Goal: Transaction & Acquisition: Book appointment/travel/reservation

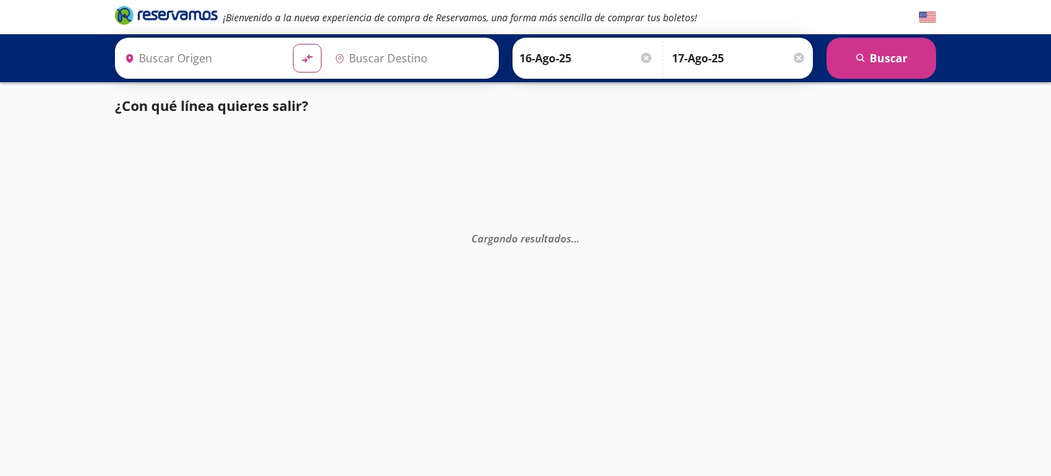
type input "[GEOGRAPHIC_DATA], [GEOGRAPHIC_DATA]"
type input "La [PERSON_NAME], [GEOGRAPHIC_DATA]"
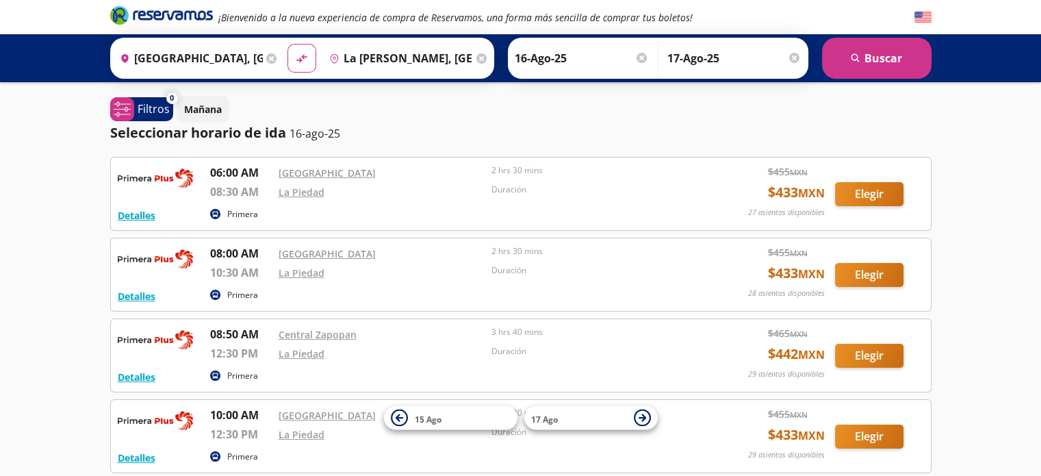
click at [787, 284] on div "Detalles Primera 08:00 AM [GEOGRAPHIC_DATA] 10:30 AM La [PERSON_NAME] 2 hrs 30 …" at bounding box center [521, 274] width 806 height 59
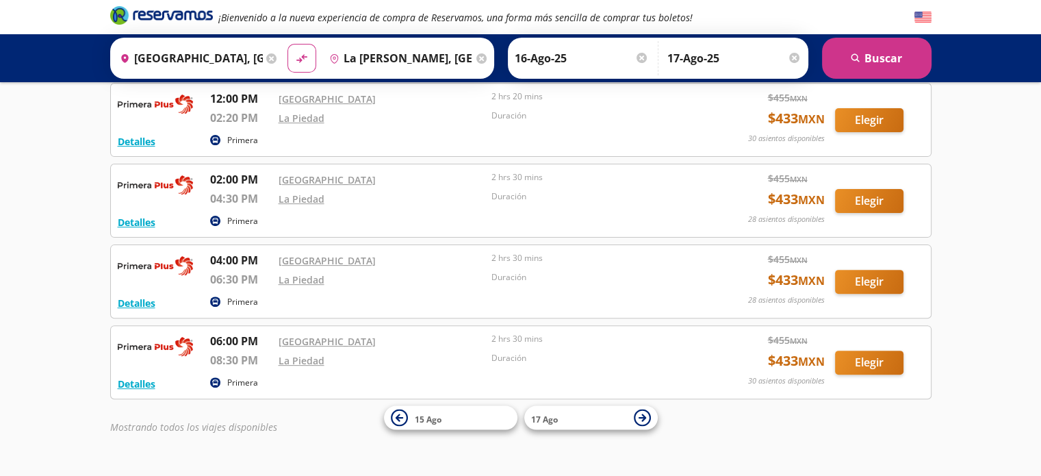
scroll to position [401, 0]
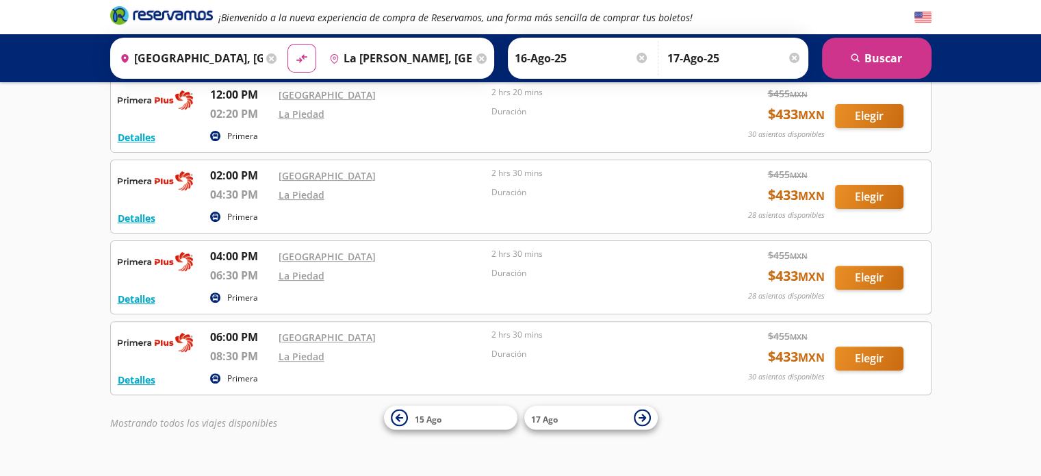
click at [271, 55] on div "Origen heroicons:map-pin-20-solid [GEOGRAPHIC_DATA], [GEOGRAPHIC_DATA]" at bounding box center [198, 58] width 168 height 36
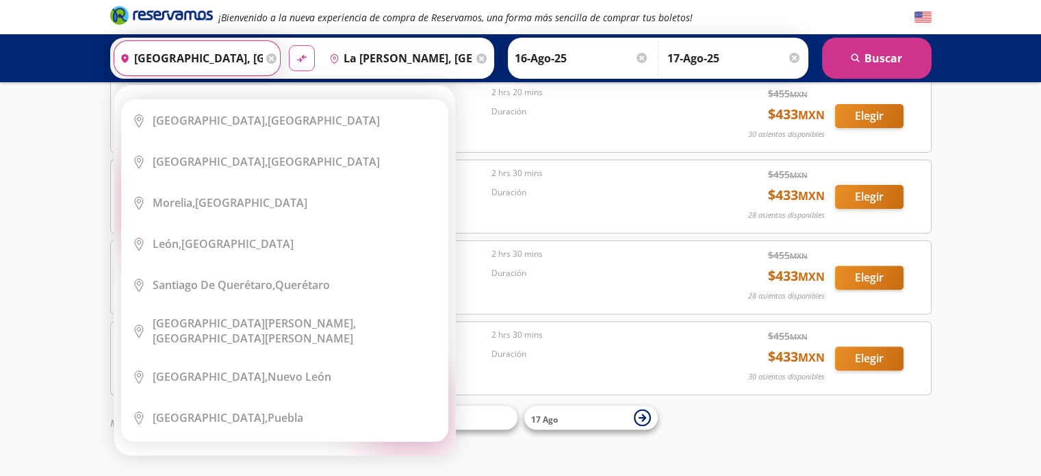
click at [296, 54] on icon "material-symbols:compare-arrows-rounded" at bounding box center [302, 58] width 12 height 13
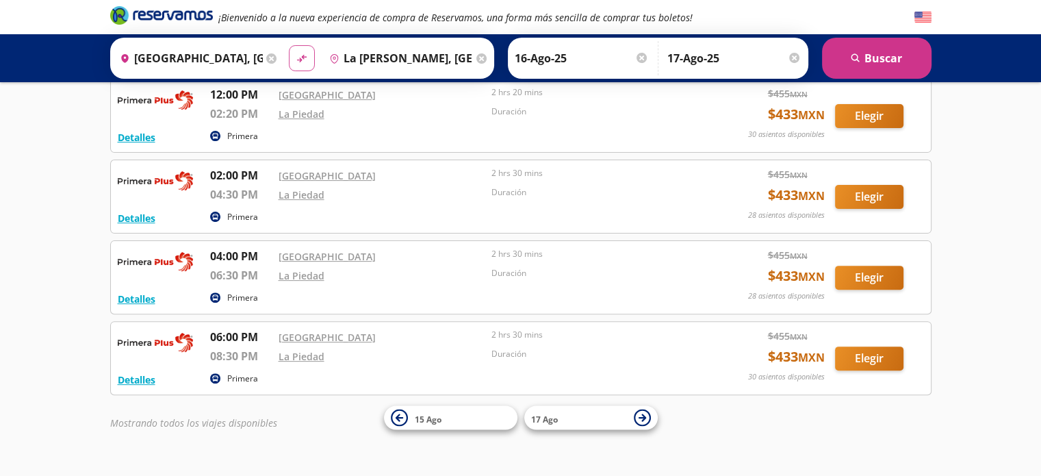
type input "La [PERSON_NAME], [GEOGRAPHIC_DATA]"
type input "[GEOGRAPHIC_DATA], [GEOGRAPHIC_DATA]"
click at [296, 54] on icon "material-symbols:compare-arrows-rounded" at bounding box center [302, 58] width 12 height 13
type input "[GEOGRAPHIC_DATA], [GEOGRAPHIC_DATA]"
type input "La [PERSON_NAME], [GEOGRAPHIC_DATA]"
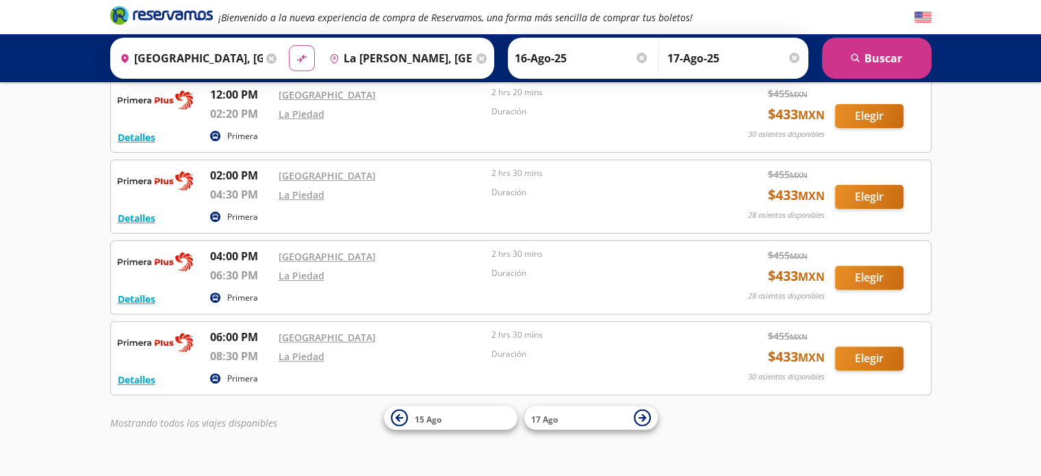
click at [295, 49] on button "material-symbols:compare-arrows-rounded" at bounding box center [302, 58] width 26 height 26
type input "La [PERSON_NAME], [GEOGRAPHIC_DATA]"
click at [352, 63] on input "[GEOGRAPHIC_DATA], [GEOGRAPHIC_DATA]" at bounding box center [398, 58] width 149 height 34
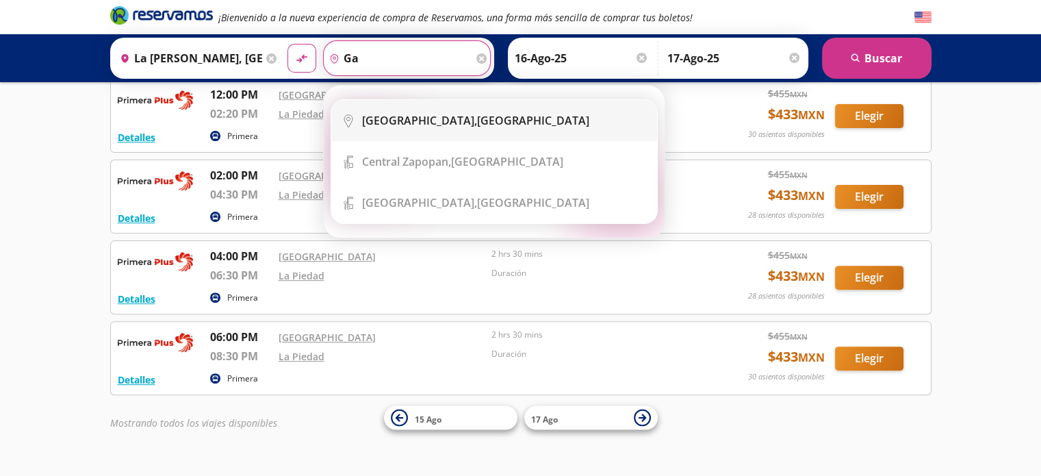
type input "g"
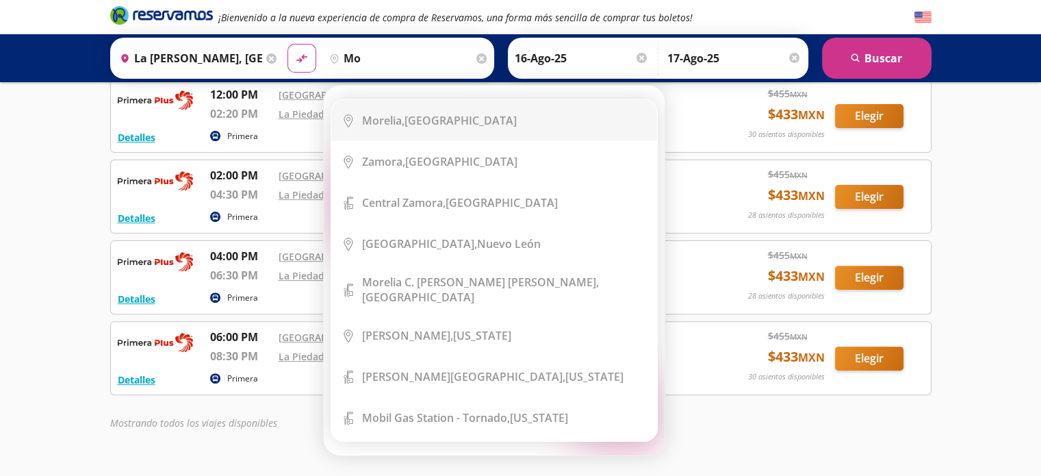
click at [449, 139] on li "City Icon [GEOGRAPHIC_DATA], [GEOGRAPHIC_DATA]" at bounding box center [494, 120] width 326 height 41
type input "[GEOGRAPHIC_DATA], [GEOGRAPHIC_DATA]"
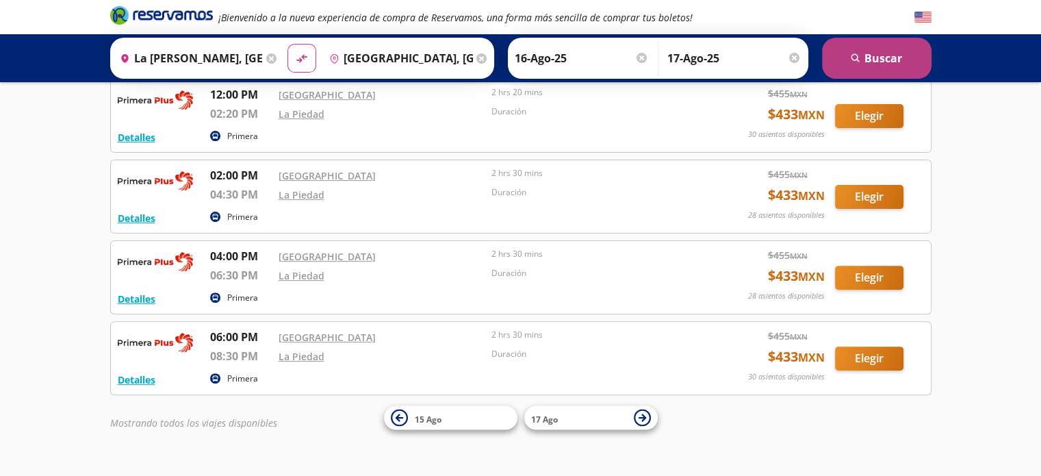
click at [846, 50] on button "search [GEOGRAPHIC_DATA]" at bounding box center [877, 58] width 110 height 41
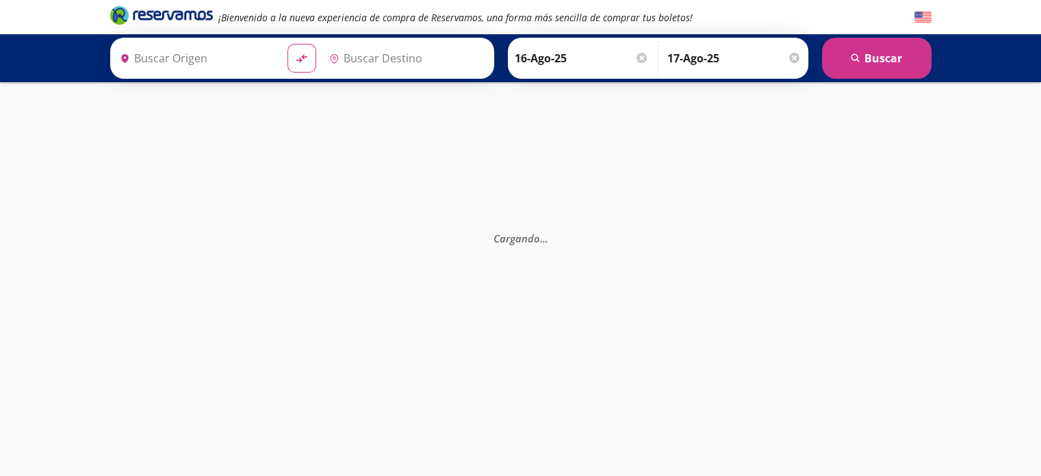
type input "La [PERSON_NAME], [GEOGRAPHIC_DATA]"
type input "[GEOGRAPHIC_DATA], [GEOGRAPHIC_DATA]"
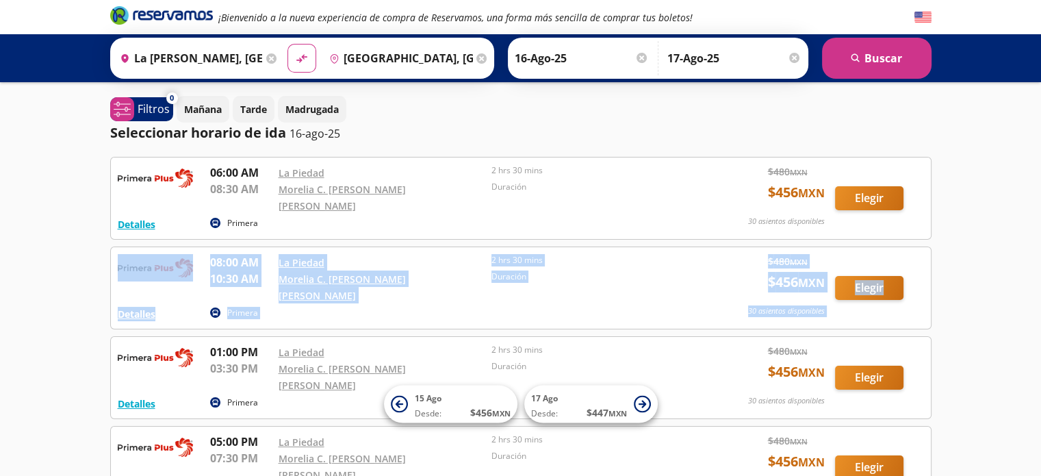
drag, startPoint x: 1024, startPoint y: 183, endPoint x: 1049, endPoint y: 279, distance: 99.0
click at [1041, 257] on html "¡Bienvenido a la nueva experiencia de compra de Reservamos, una forma más senci…" at bounding box center [520, 318] width 1041 height 637
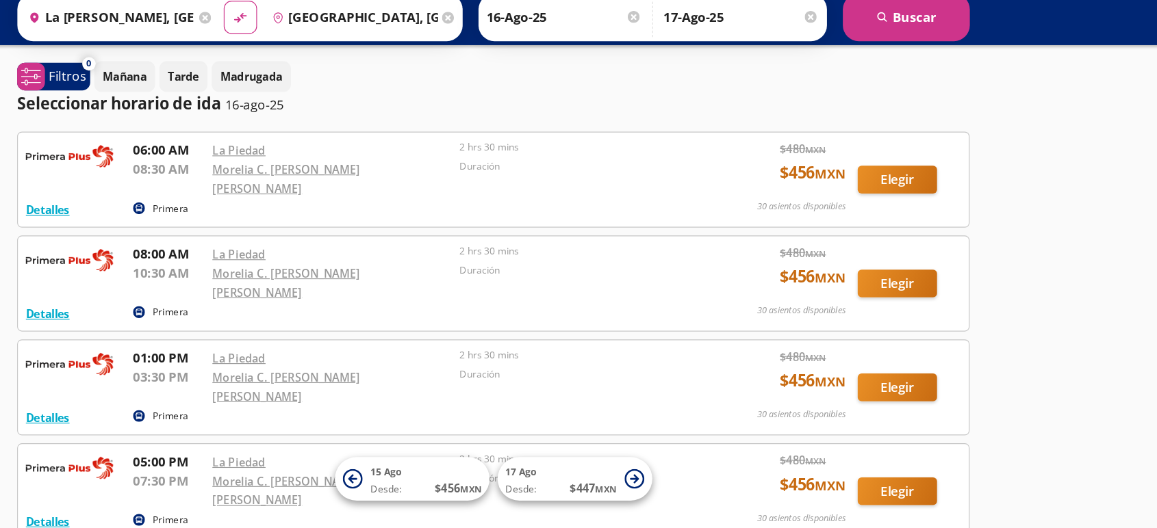
drag, startPoint x: 999, startPoint y: 40, endPoint x: 819, endPoint y: 137, distance: 204.0
click at [819, 137] on div "Seleccionar horario de [PERSON_NAME] 16-ago-25" at bounding box center [578, 133] width 821 height 21
click at [782, 191] on div "Detalles Primera 06:00 AM La [PERSON_NAME] 08:30 AM Morelia C. [PERSON_NAME] [P…" at bounding box center [578, 198] width 806 height 68
click at [184, 217] on button "Detalles" at bounding box center [194, 224] width 38 height 14
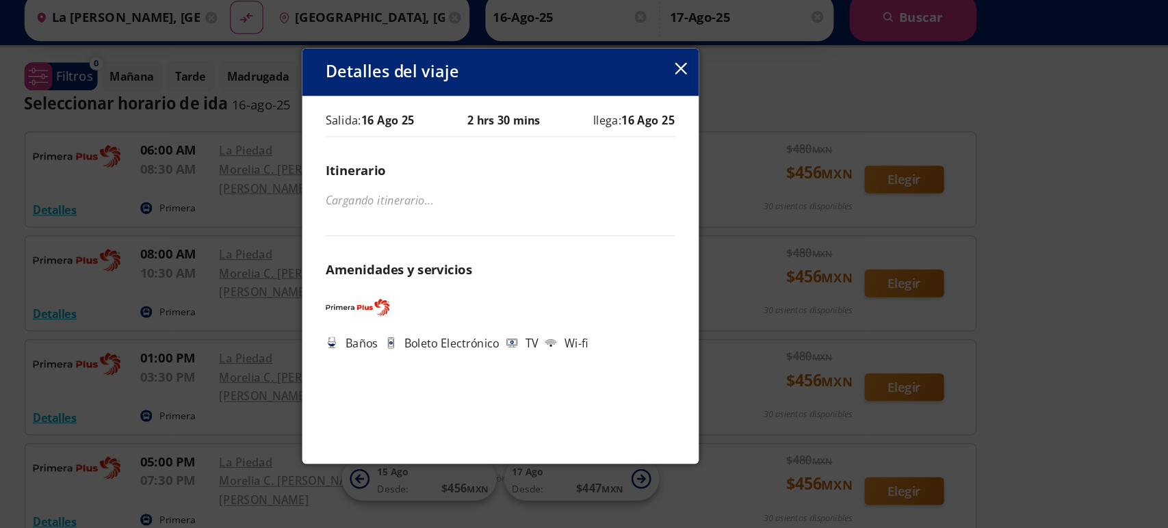
click at [605, 381] on div "Salida: 16 Ago 25 2 hrs 30 mins llega: 16 Ago 25 Itinerario Cargando itinerario…" at bounding box center [584, 284] width 342 height 317
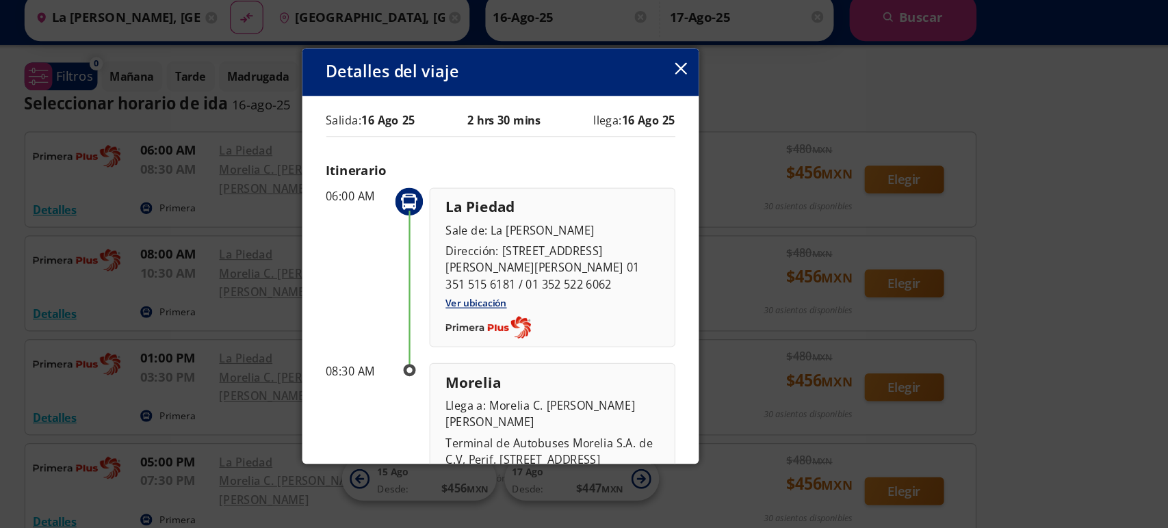
click at [738, 95] on button "button" at bounding box center [740, 103] width 10 height 16
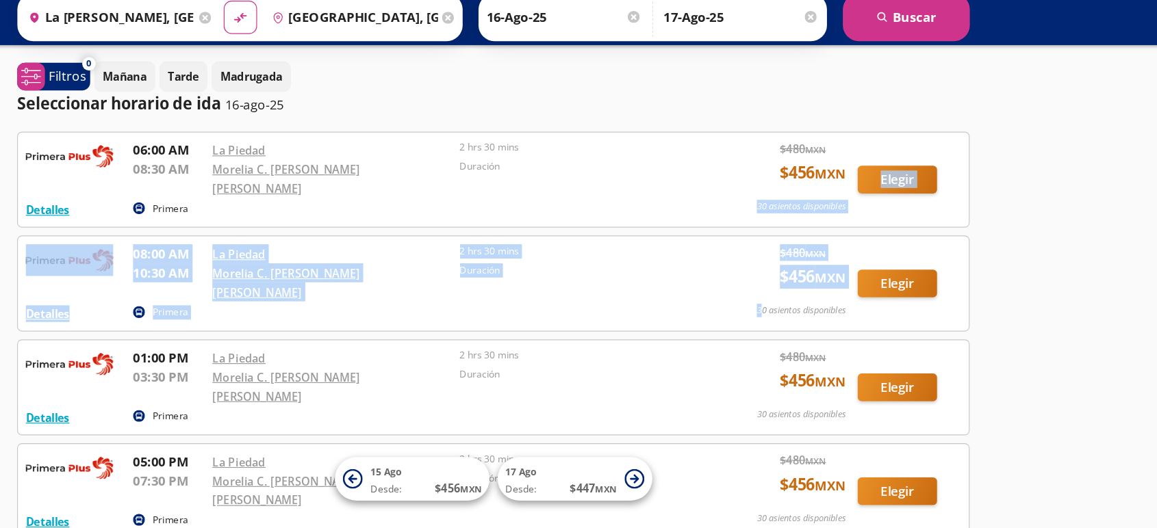
drag, startPoint x: 809, startPoint y: 301, endPoint x: 803, endPoint y: 190, distance: 110.4
click at [802, 190] on div "Detalles Primera 06:00 AM La [PERSON_NAME] 08:30 AM Morelia C. [PERSON_NAME] [P…" at bounding box center [578, 333] width 821 height 352
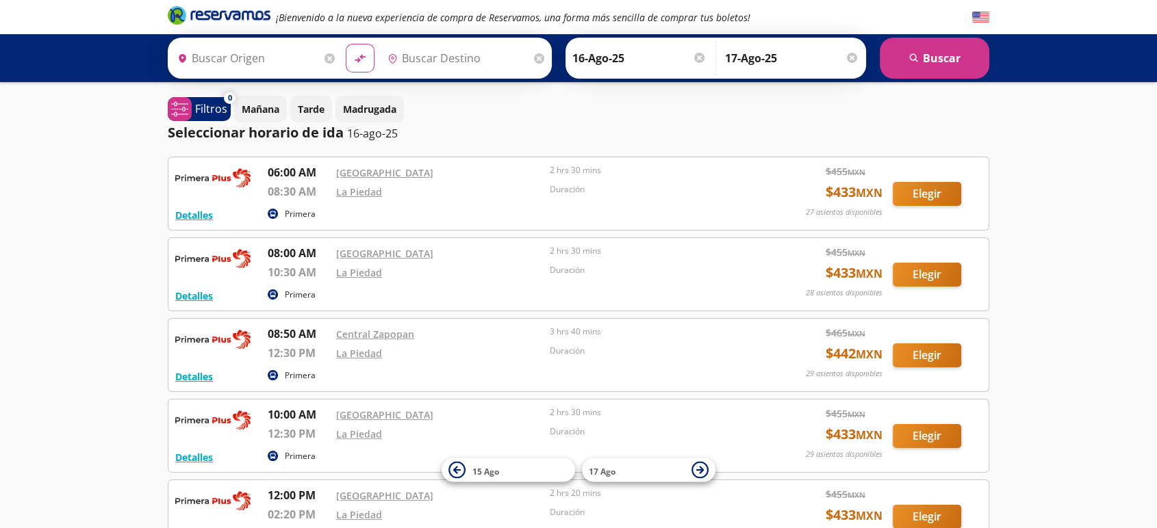
type input "[GEOGRAPHIC_DATA], [GEOGRAPHIC_DATA]"
type input "La [PERSON_NAME], [GEOGRAPHIC_DATA]"
